Goal: Check status: Check status

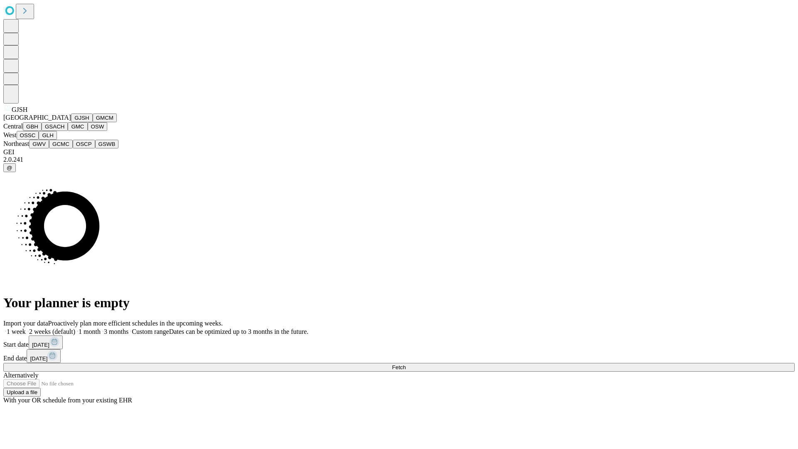
click at [71, 122] on button "GJSH" at bounding box center [82, 118] width 22 height 9
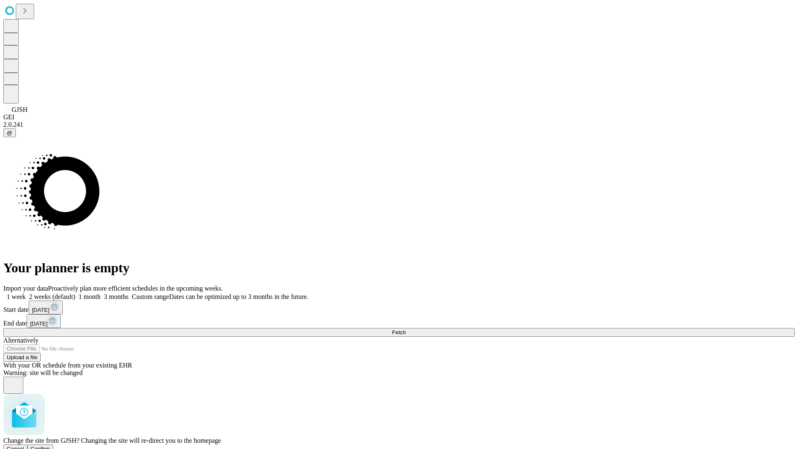
click at [50, 446] on span "Confirm" at bounding box center [41, 449] width 20 height 6
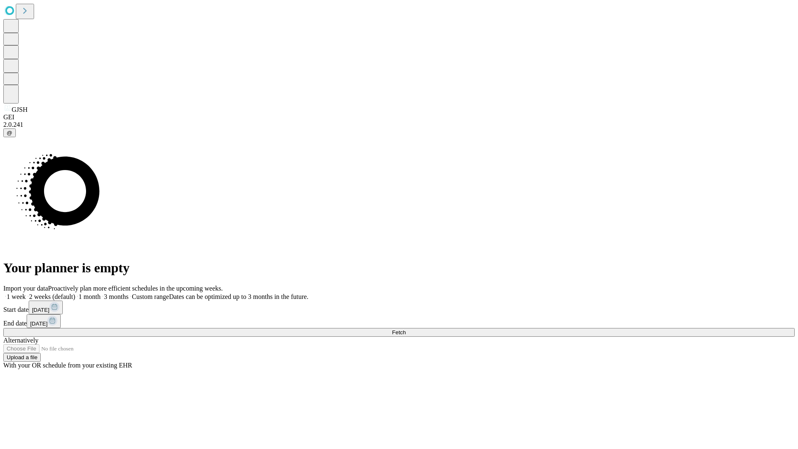
click at [101, 293] on label "1 month" at bounding box center [87, 296] width 25 height 7
click at [406, 329] on span "Fetch" at bounding box center [399, 332] width 14 height 6
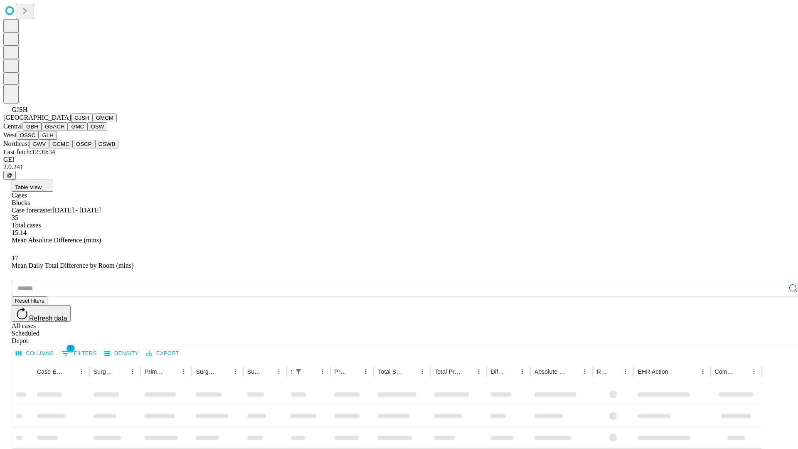
click at [93, 122] on button "GMCM" at bounding box center [105, 118] width 24 height 9
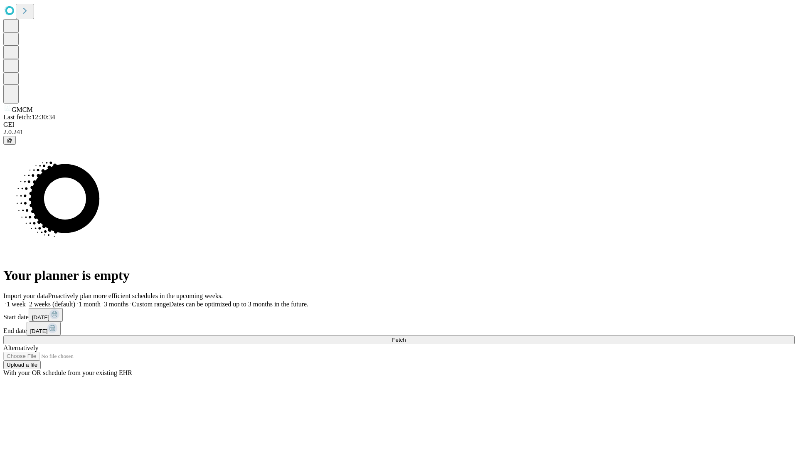
click at [101, 301] on label "1 month" at bounding box center [87, 304] width 25 height 7
click at [406, 337] on span "Fetch" at bounding box center [399, 340] width 14 height 6
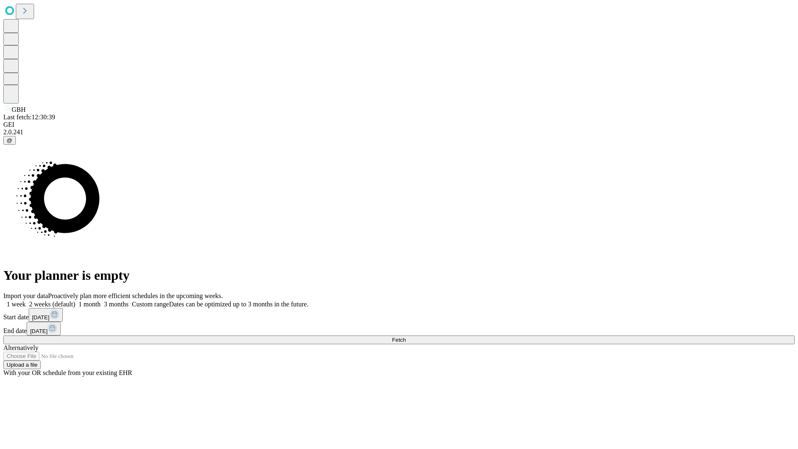
click at [101, 301] on label "1 month" at bounding box center [87, 304] width 25 height 7
click at [406, 337] on span "Fetch" at bounding box center [399, 340] width 14 height 6
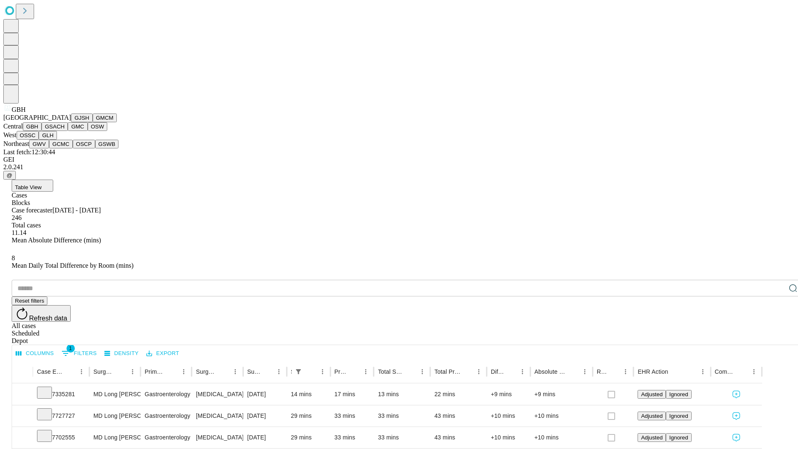
click at [64, 131] on button "GSACH" at bounding box center [55, 126] width 26 height 9
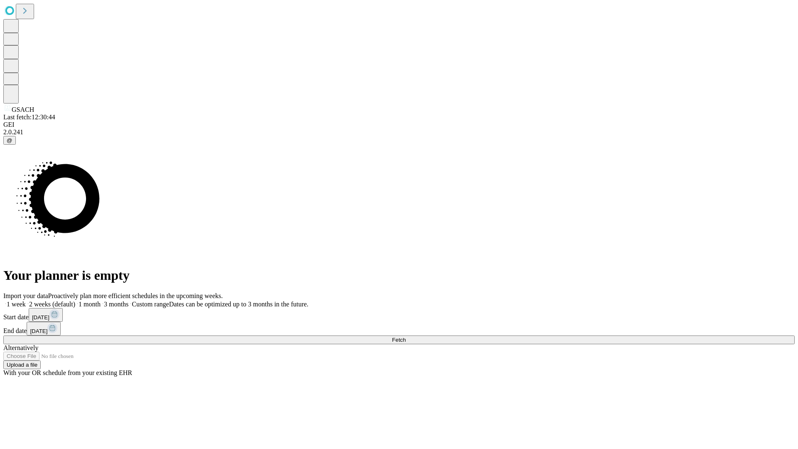
click at [101, 301] on label "1 month" at bounding box center [87, 304] width 25 height 7
click at [406, 337] on span "Fetch" at bounding box center [399, 340] width 14 height 6
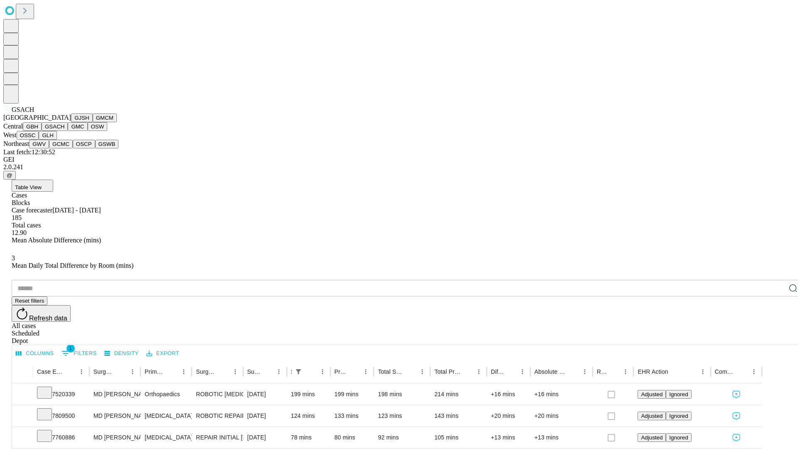
click at [68, 131] on button "GMC" at bounding box center [78, 126] width 20 height 9
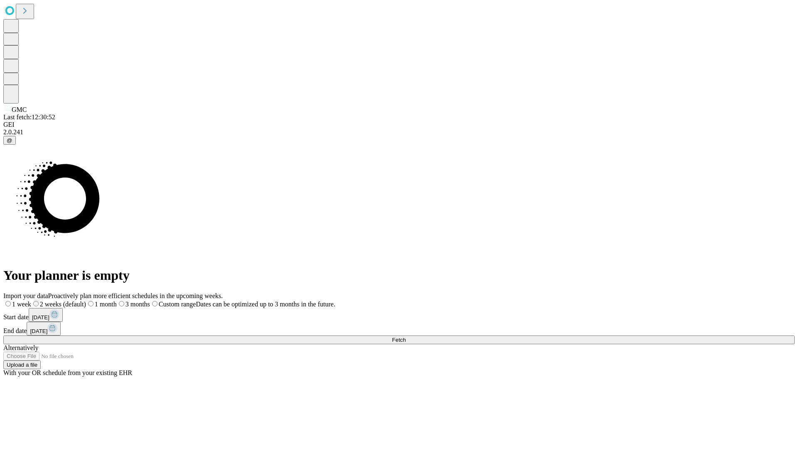
click at [117, 301] on label "1 month" at bounding box center [101, 304] width 31 height 7
click at [406, 337] on span "Fetch" at bounding box center [399, 340] width 14 height 6
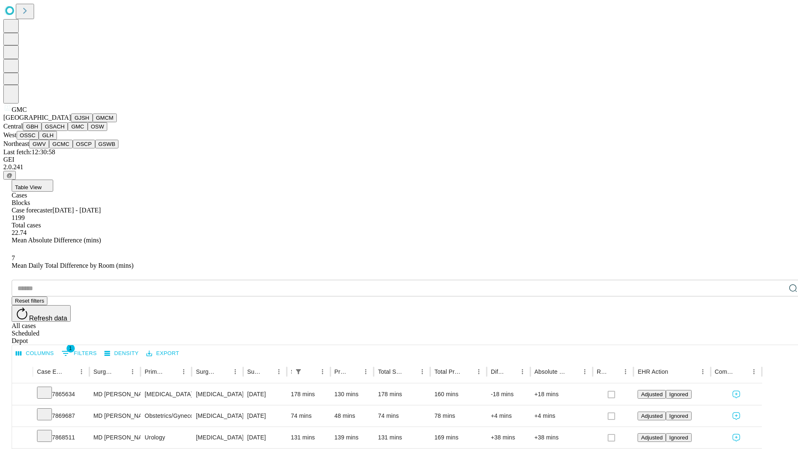
click at [88, 131] on button "OSW" at bounding box center [98, 126] width 20 height 9
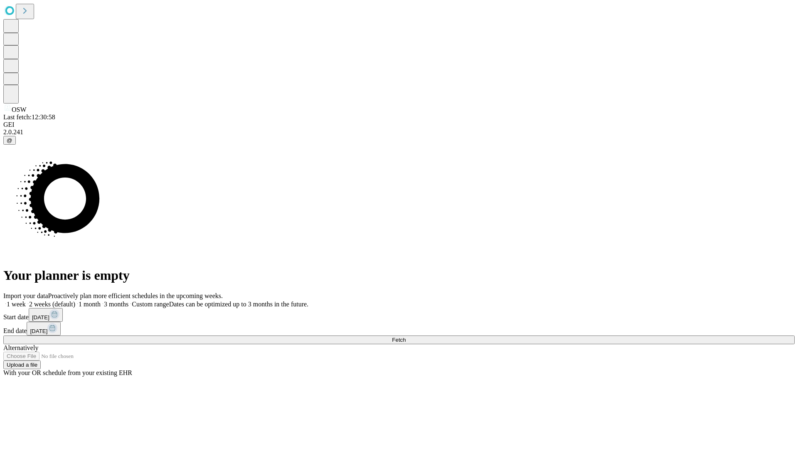
click at [101, 301] on label "1 month" at bounding box center [87, 304] width 25 height 7
click at [406, 337] on span "Fetch" at bounding box center [399, 340] width 14 height 6
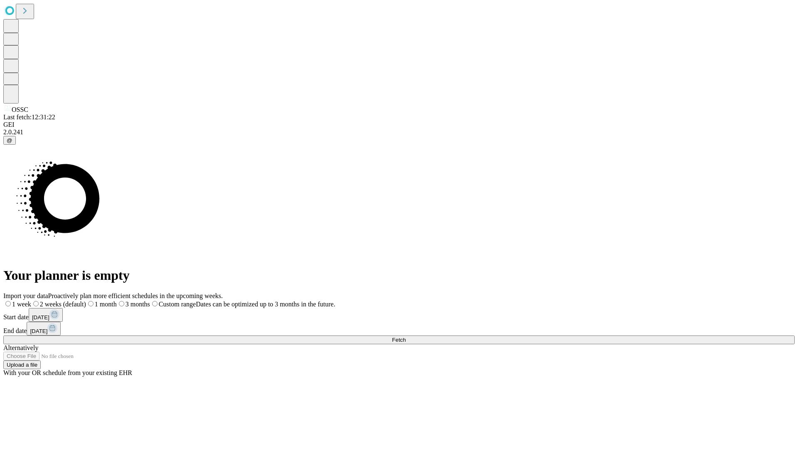
click at [406, 337] on span "Fetch" at bounding box center [399, 340] width 14 height 6
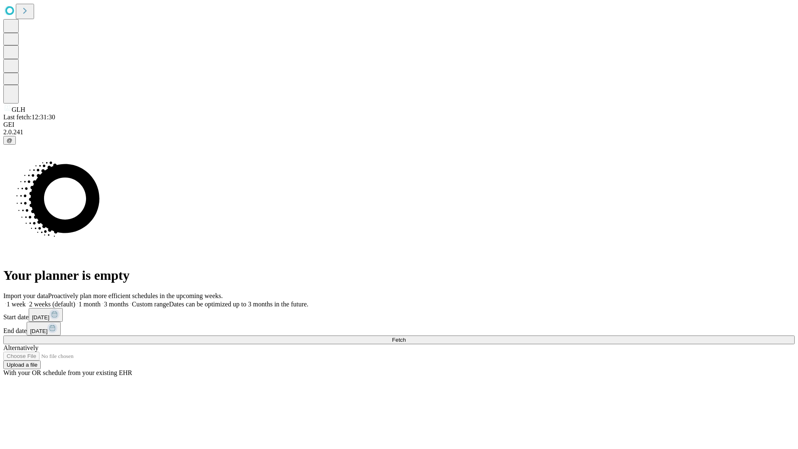
click at [101, 301] on label "1 month" at bounding box center [87, 304] width 25 height 7
click at [406, 337] on span "Fetch" at bounding box center [399, 340] width 14 height 6
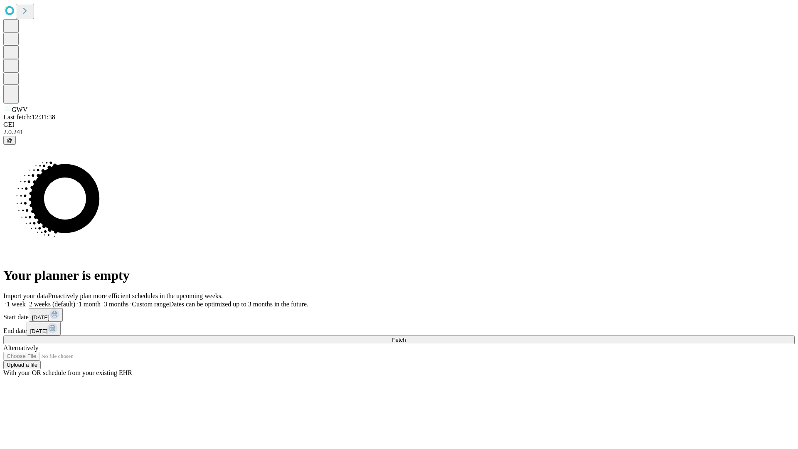
click at [101, 301] on label "1 month" at bounding box center [87, 304] width 25 height 7
click at [406, 337] on span "Fetch" at bounding box center [399, 340] width 14 height 6
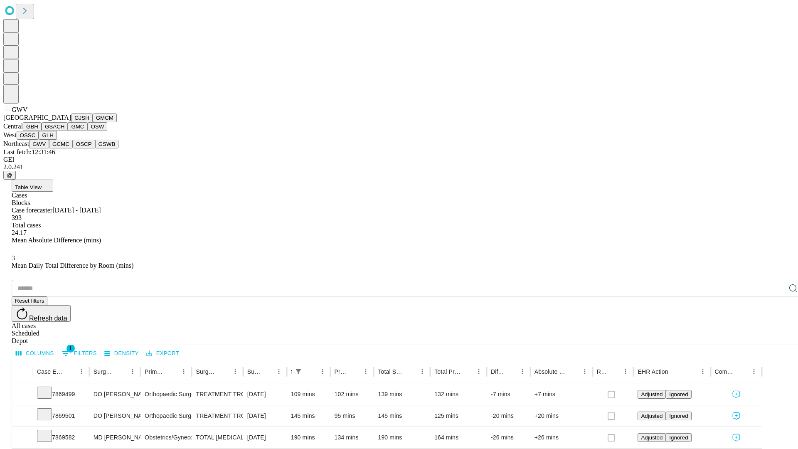
click at [64, 148] on button "GCMC" at bounding box center [61, 144] width 24 height 9
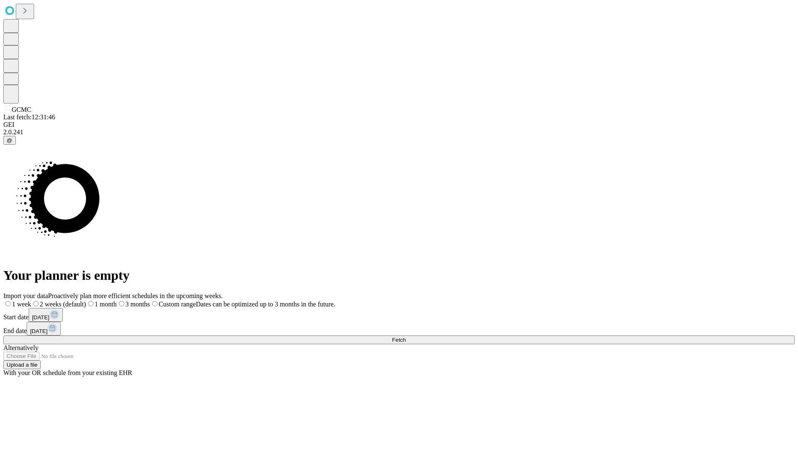
click at [117, 301] on label "1 month" at bounding box center [101, 304] width 31 height 7
click at [406, 337] on span "Fetch" at bounding box center [399, 340] width 14 height 6
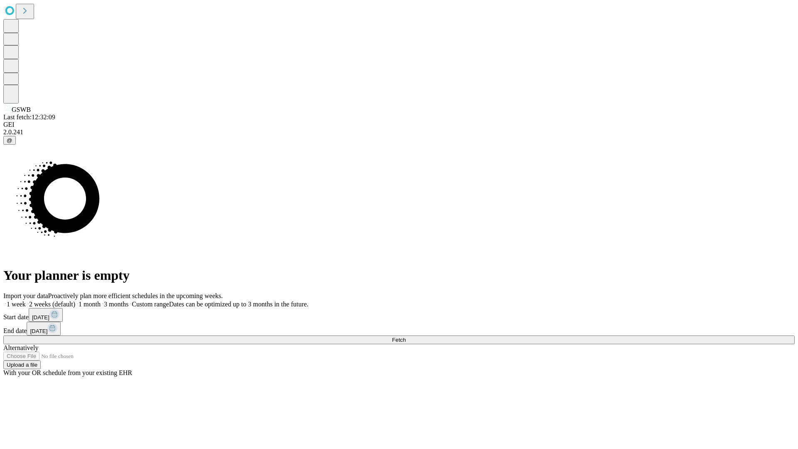
click at [101, 301] on label "1 month" at bounding box center [87, 304] width 25 height 7
click at [406, 337] on span "Fetch" at bounding box center [399, 340] width 14 height 6
